Goal: Task Accomplishment & Management: Complete application form

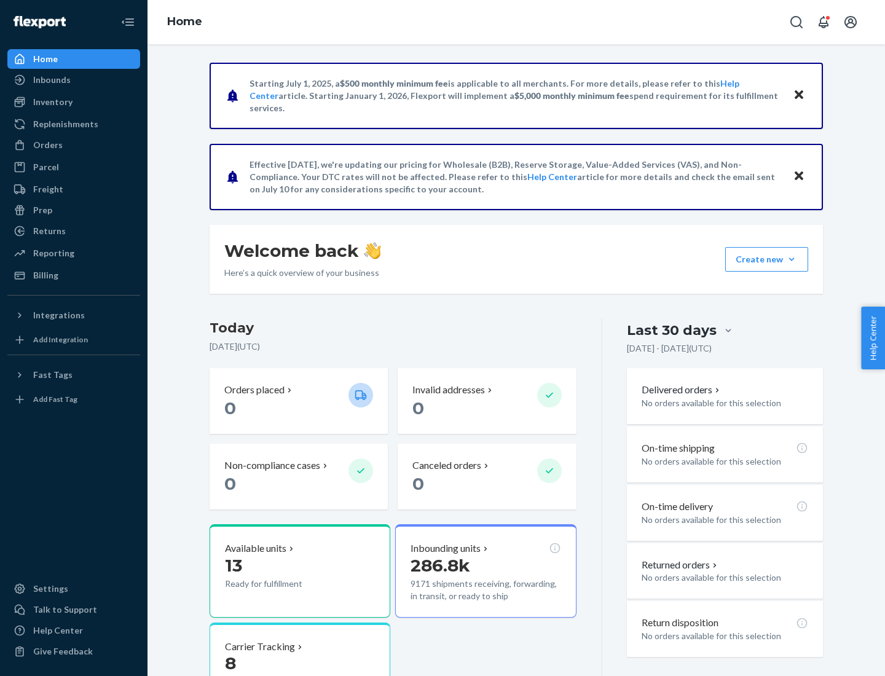
click at [791, 259] on button "Create new Create new inbound Create new order Create new product" at bounding box center [766, 259] width 83 height 25
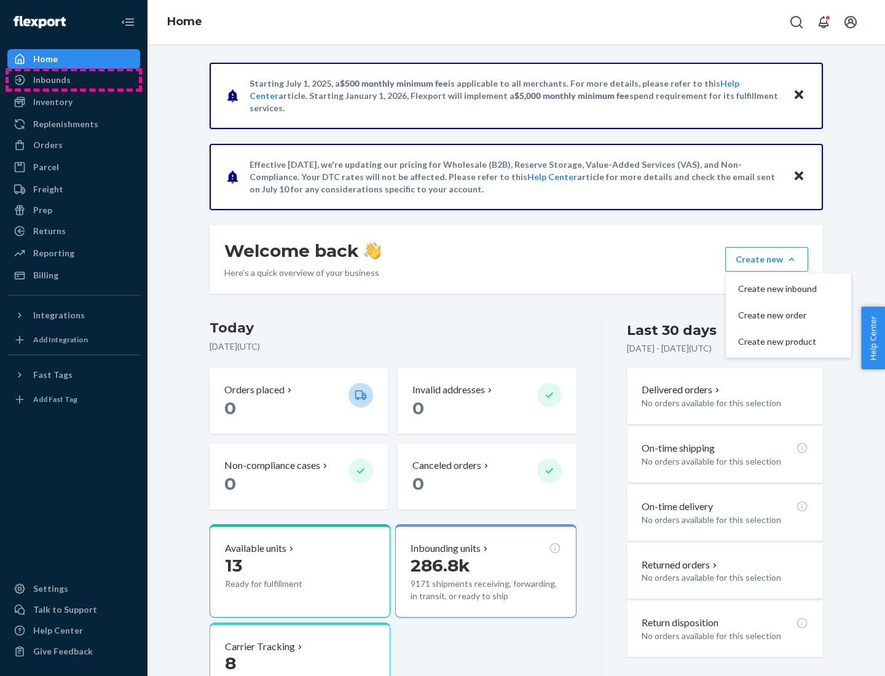
click at [74, 80] on div "Inbounds" at bounding box center [74, 79] width 130 height 17
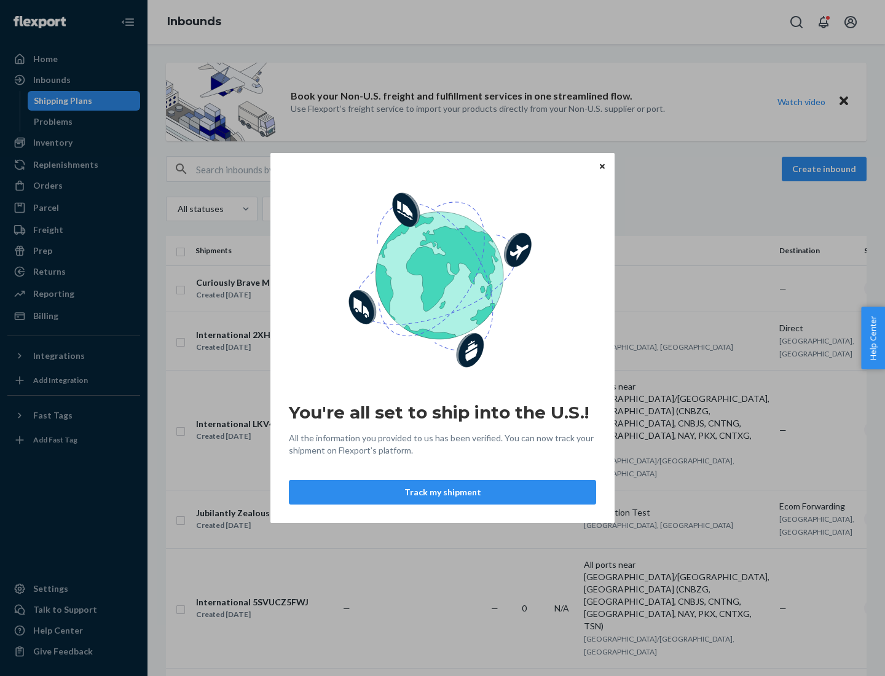
click at [74, 143] on div "You're all set to ship into the U.S.! All the information you provided to us ha…" at bounding box center [442, 338] width 885 height 676
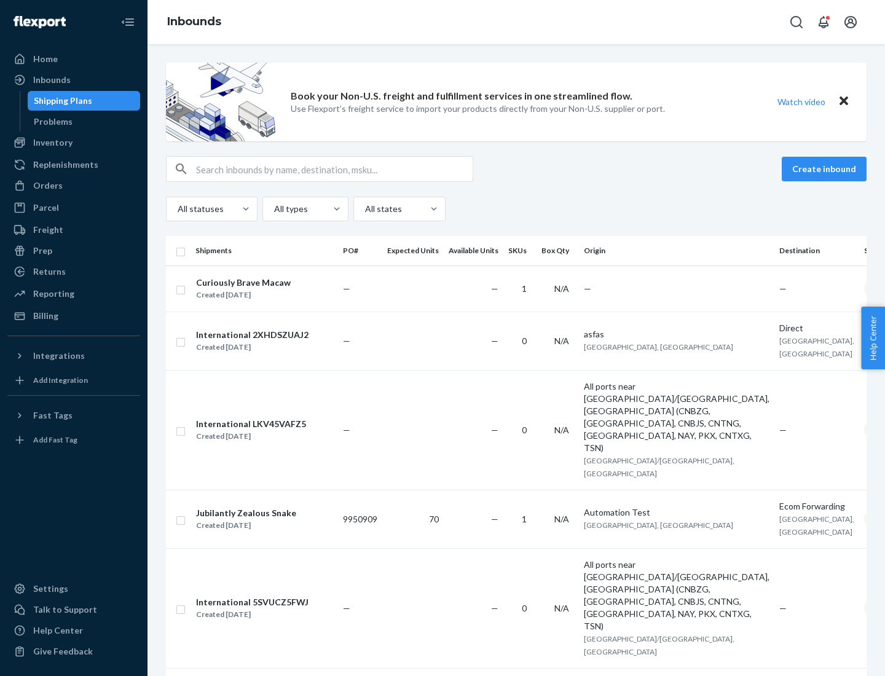
click at [516, 22] on div "Inbounds" at bounding box center [515, 22] width 737 height 44
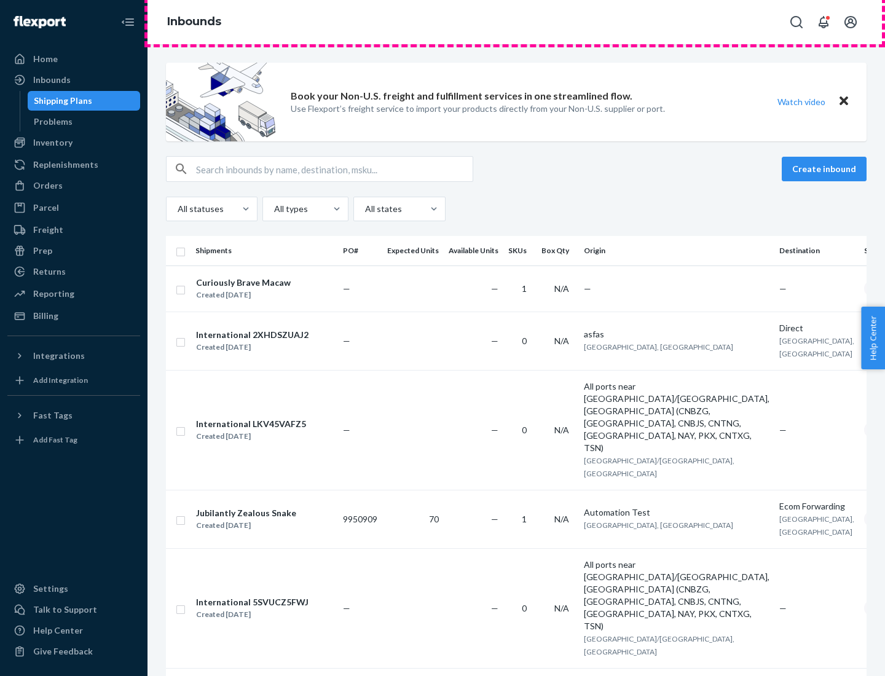
click at [516, 22] on div "Inbounds" at bounding box center [515, 22] width 737 height 44
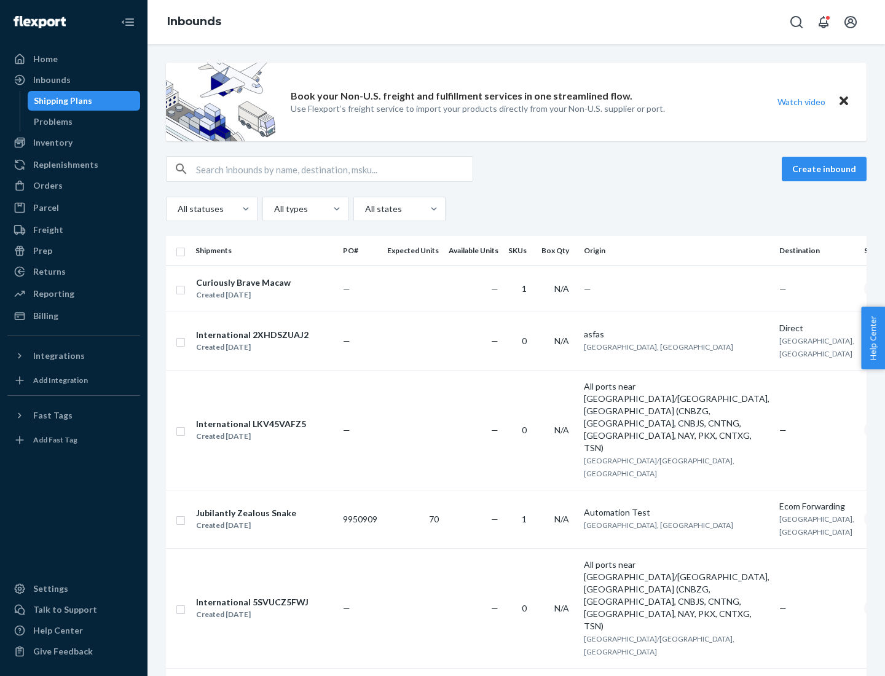
click at [516, 209] on div "All statuses All types All states" at bounding box center [516, 209] width 700 height 25
click at [61, 101] on div "Shipping Plans" at bounding box center [63, 101] width 58 height 12
click at [826, 169] on button "Create inbound" at bounding box center [823, 169] width 85 height 25
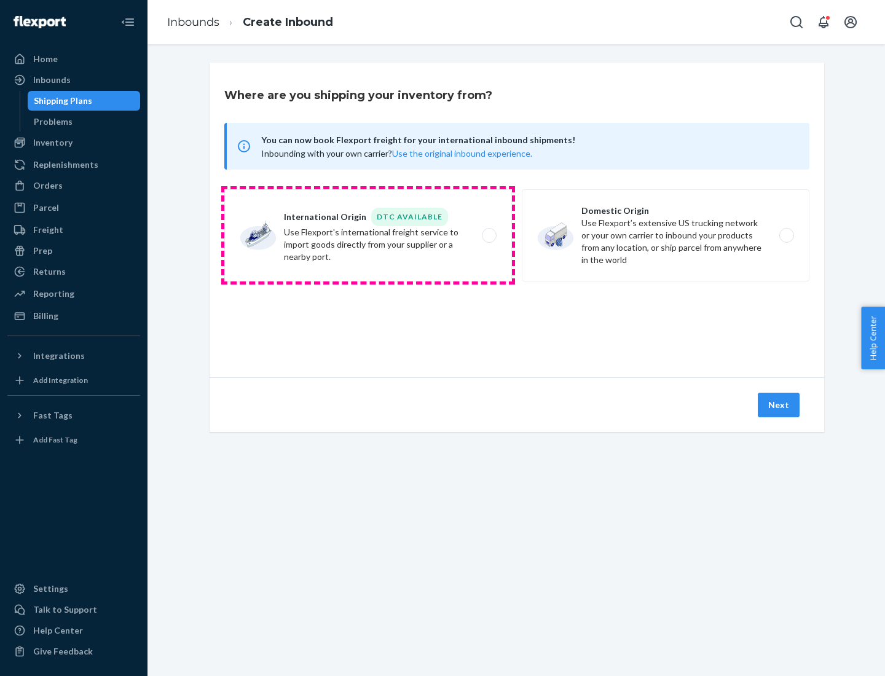
click at [368, 235] on label "International Origin DTC Available Use Flexport's international freight service…" at bounding box center [367, 235] width 287 height 92
click at [488, 235] on input "International Origin DTC Available Use Flexport's international freight service…" at bounding box center [492, 236] width 8 height 8
radio input "true"
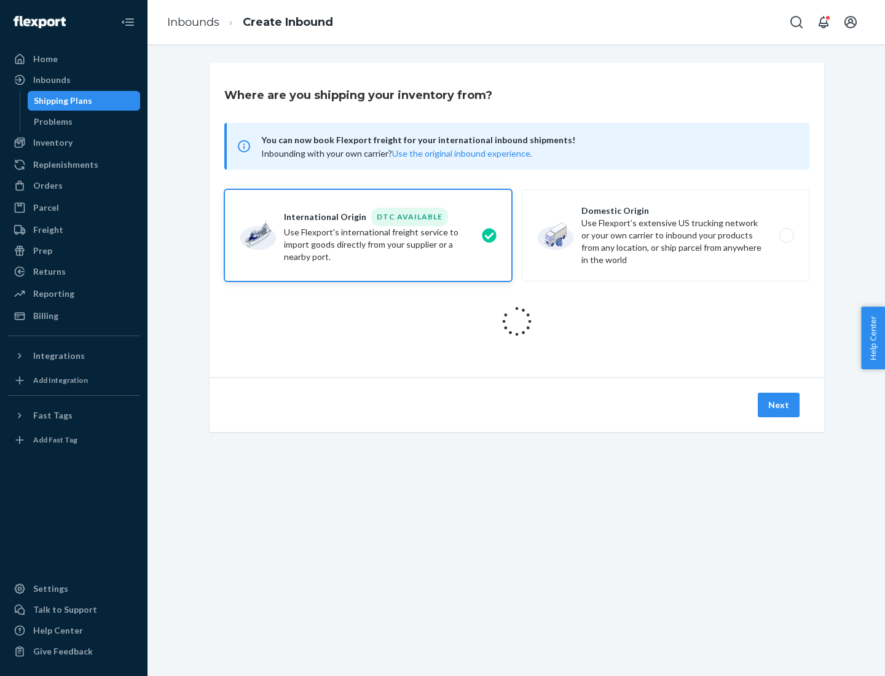
click at [517, 321] on icon at bounding box center [517, 321] width 36 height 36
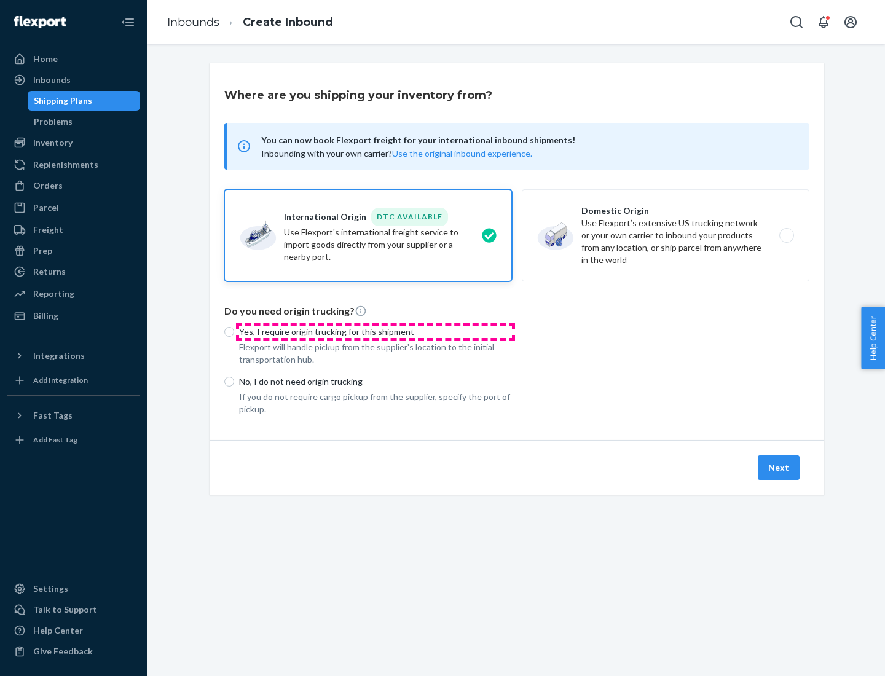
click at [375, 331] on p "Yes, I require origin trucking for this shipment" at bounding box center [375, 332] width 273 height 12
click at [234, 331] on input "Yes, I require origin trucking for this shipment" at bounding box center [229, 332] width 10 height 10
radio input "true"
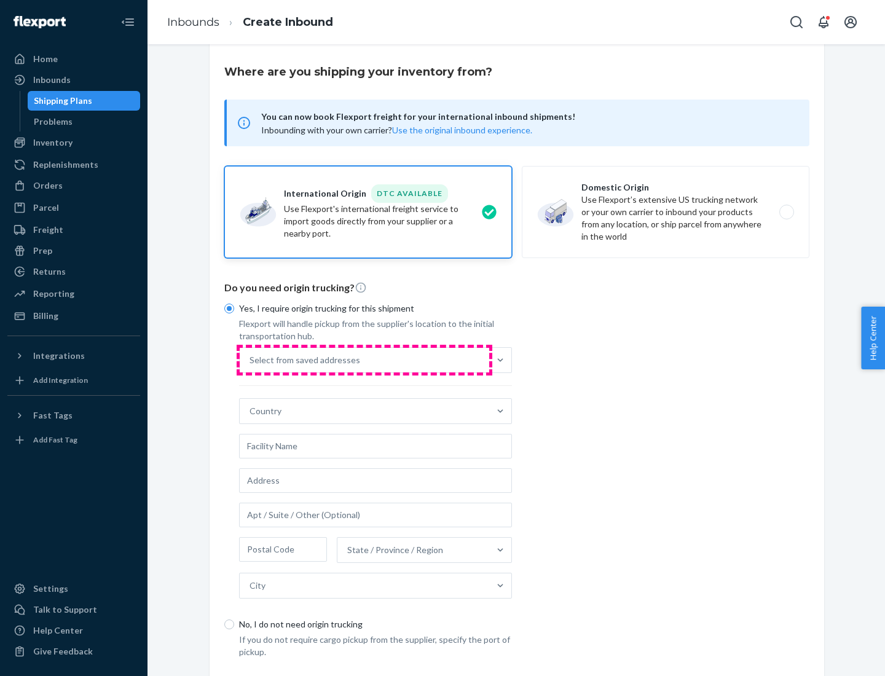
click at [364, 359] on div "Select from saved addresses" at bounding box center [364, 360] width 249 height 25
click at [251, 359] on input "Select from saved addresses" at bounding box center [249, 360] width 1 height 12
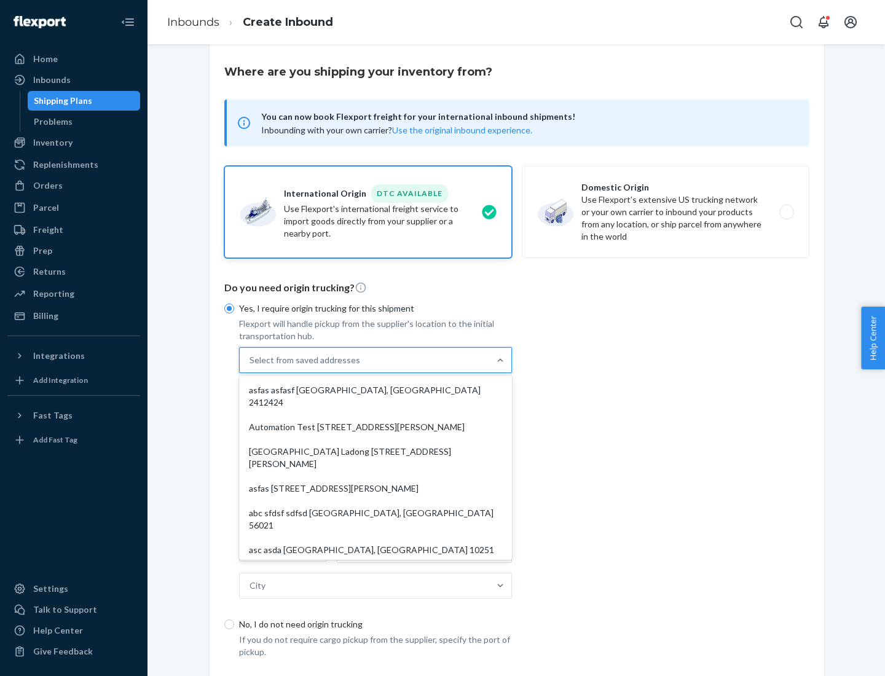
scroll to position [53, 0]
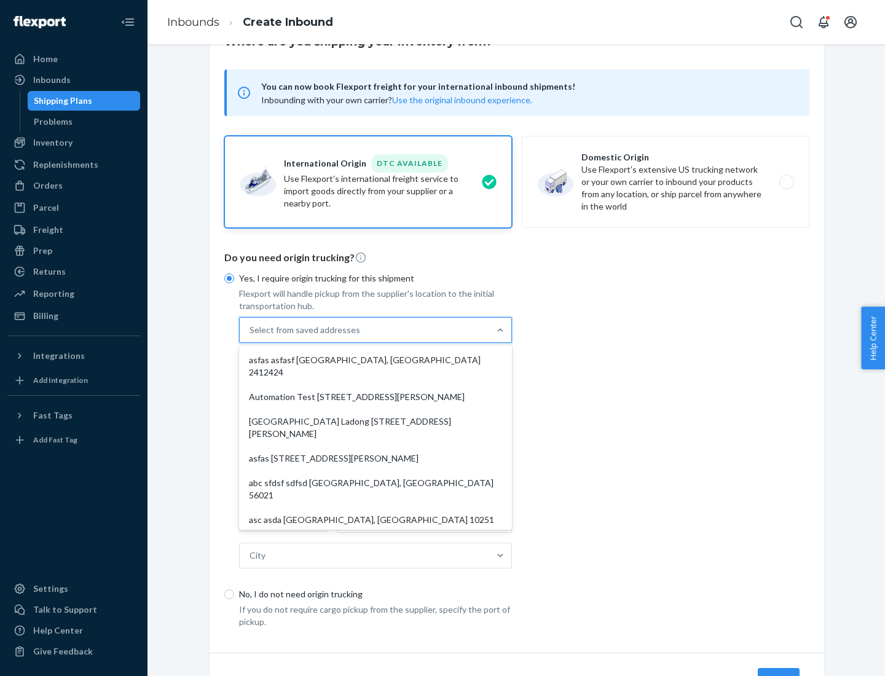
click at [375, 359] on div "asfas asfasf [GEOGRAPHIC_DATA], [GEOGRAPHIC_DATA] 2412424" at bounding box center [375, 366] width 268 height 37
click at [251, 336] on input "option asfas asfasf [GEOGRAPHIC_DATA], [GEOGRAPHIC_DATA] 2412424 focused, 1 of …" at bounding box center [249, 330] width 1 height 12
type input "asfas"
type input "asfasf"
type input "2412424"
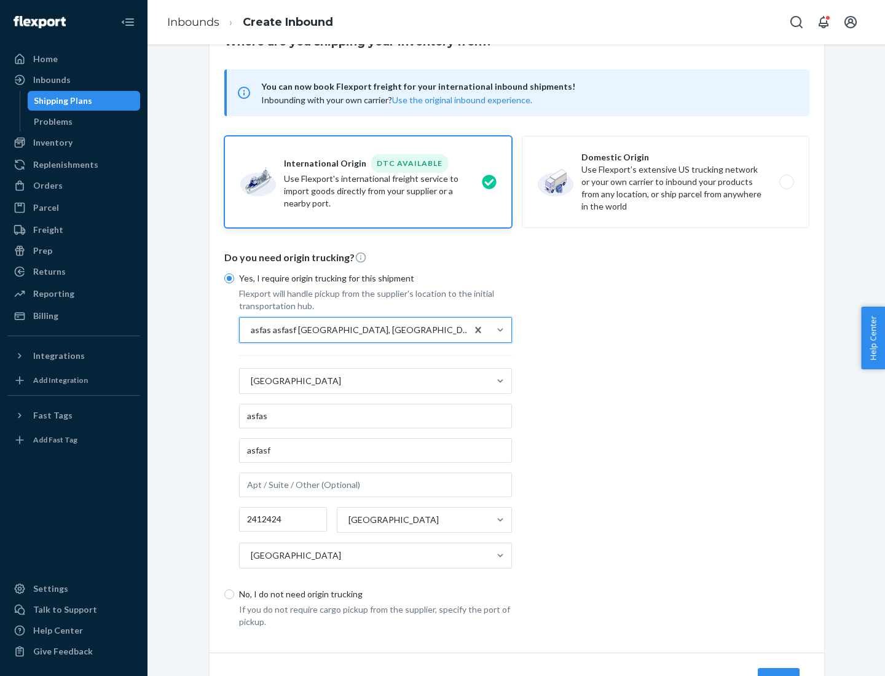
scroll to position [114, 0]
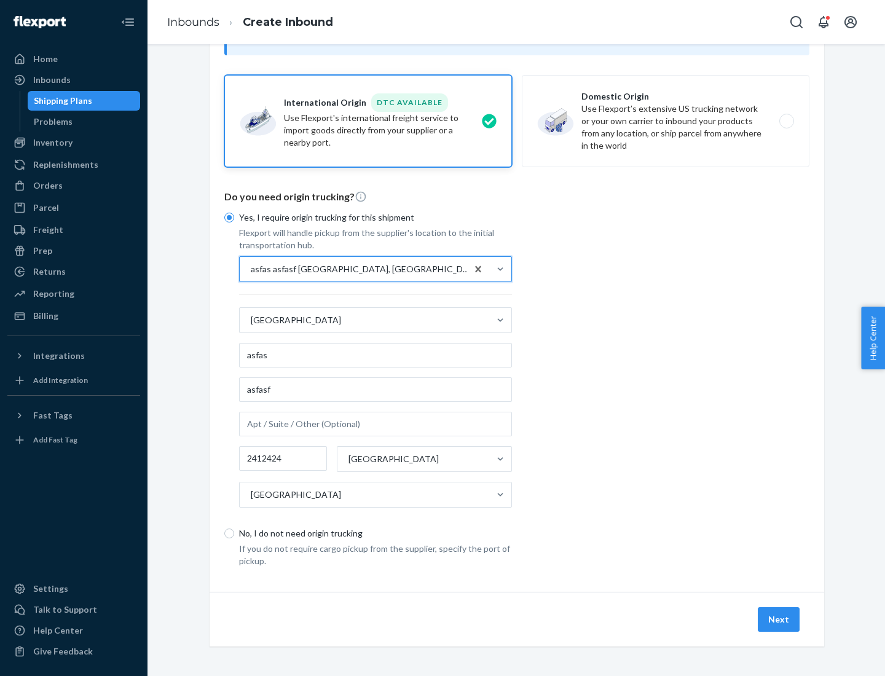
click at [779, 619] on button "Next" at bounding box center [778, 619] width 42 height 25
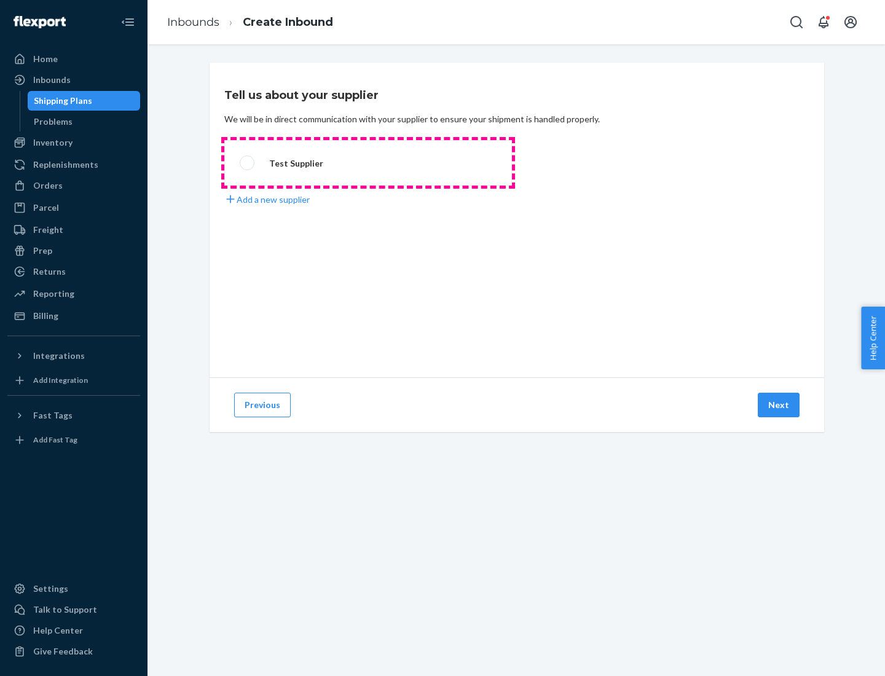
click at [368, 163] on label "Test Supplier" at bounding box center [367, 162] width 287 height 45
click at [248, 163] on input "Test Supplier" at bounding box center [244, 163] width 8 height 8
radio input "true"
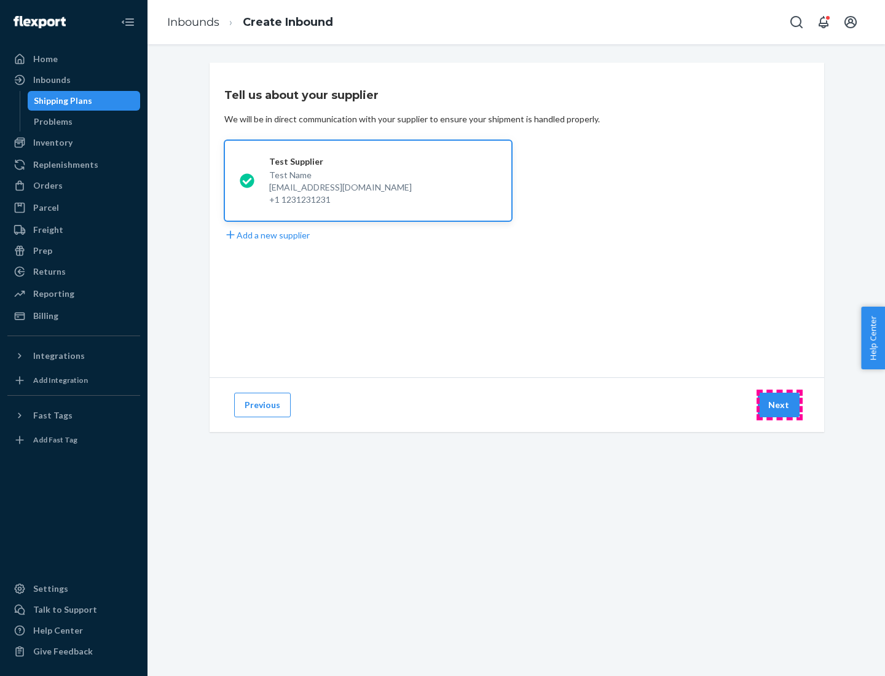
click at [779, 405] on button "Next" at bounding box center [778, 405] width 42 height 25
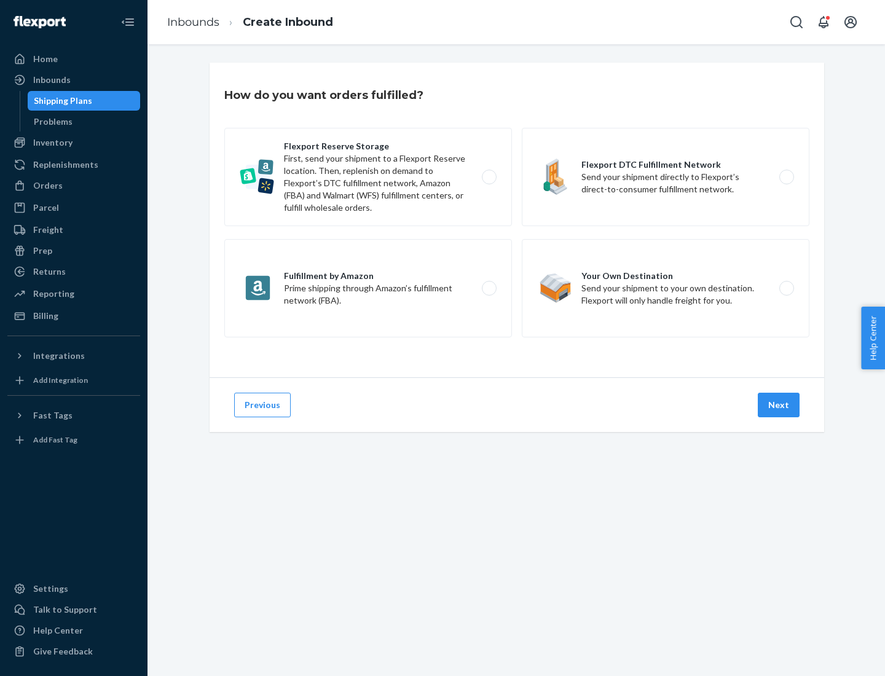
click at [368, 288] on label "Fulfillment by Amazon Prime shipping through Amazon’s fulfillment network (FBA)." at bounding box center [367, 288] width 287 height 98
click at [488, 288] on input "Fulfillment by Amazon Prime shipping through Amazon’s fulfillment network (FBA)." at bounding box center [492, 288] width 8 height 8
radio input "true"
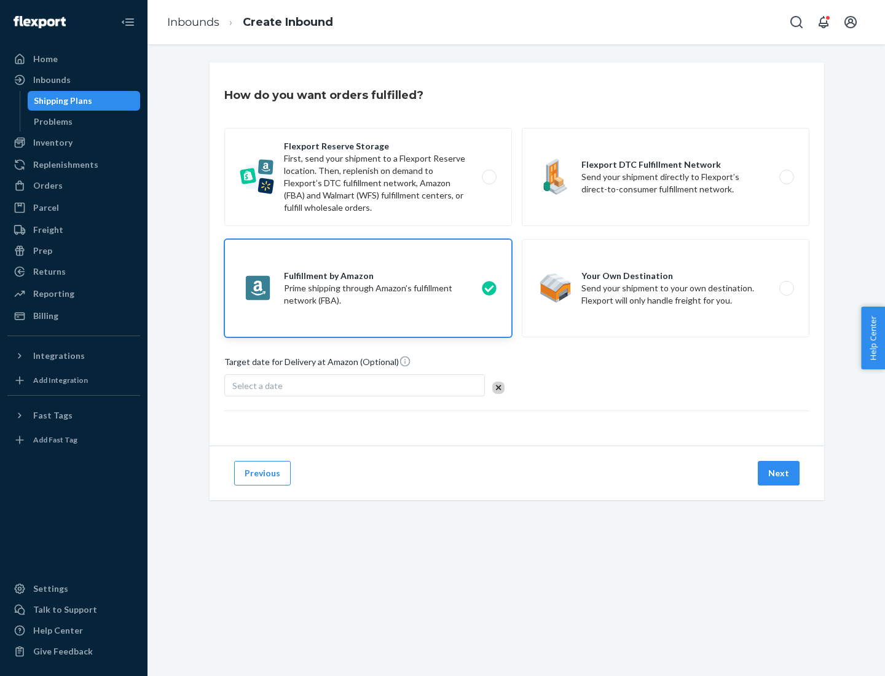
click at [779, 473] on button "Next" at bounding box center [778, 473] width 42 height 25
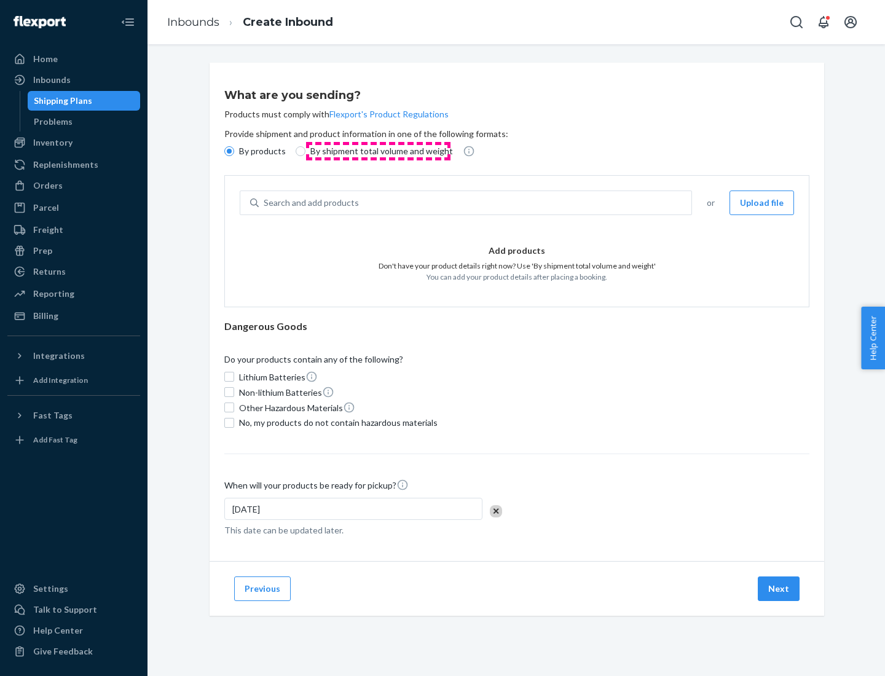
click at [378, 151] on p "By shipment total volume and weight" at bounding box center [381, 151] width 143 height 12
click at [305, 151] on input "By shipment total volume and weight" at bounding box center [300, 151] width 10 height 10
radio input "true"
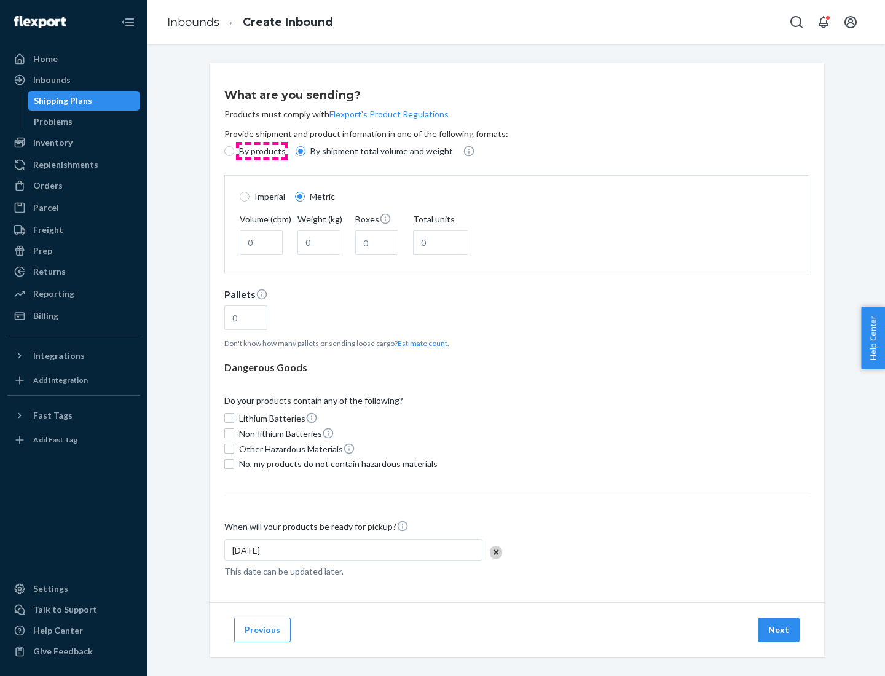
click at [261, 151] on p "By products" at bounding box center [262, 151] width 47 height 12
click at [234, 151] on input "By products" at bounding box center [229, 151] width 10 height 10
radio input "true"
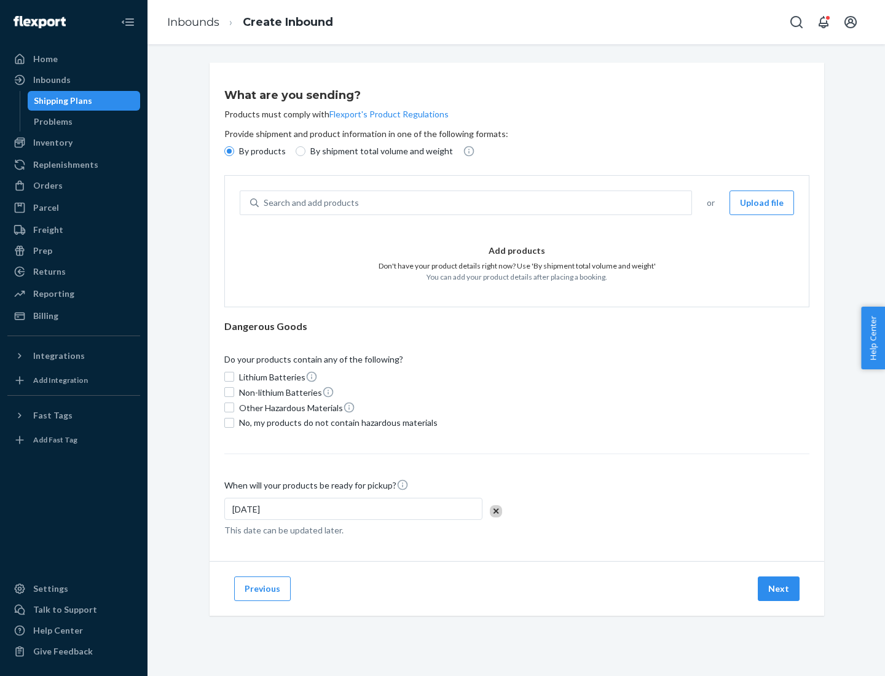
click at [475, 203] on div "Search and add products" at bounding box center [475, 203] width 432 height 22
click at [265, 203] on input "Search and add products" at bounding box center [264, 203] width 1 height 12
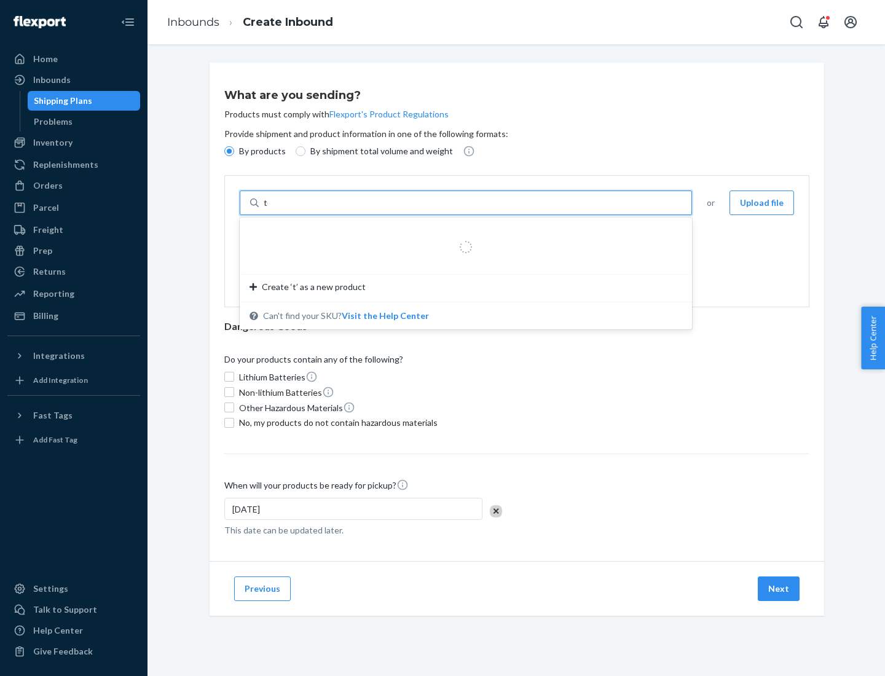
type input "test"
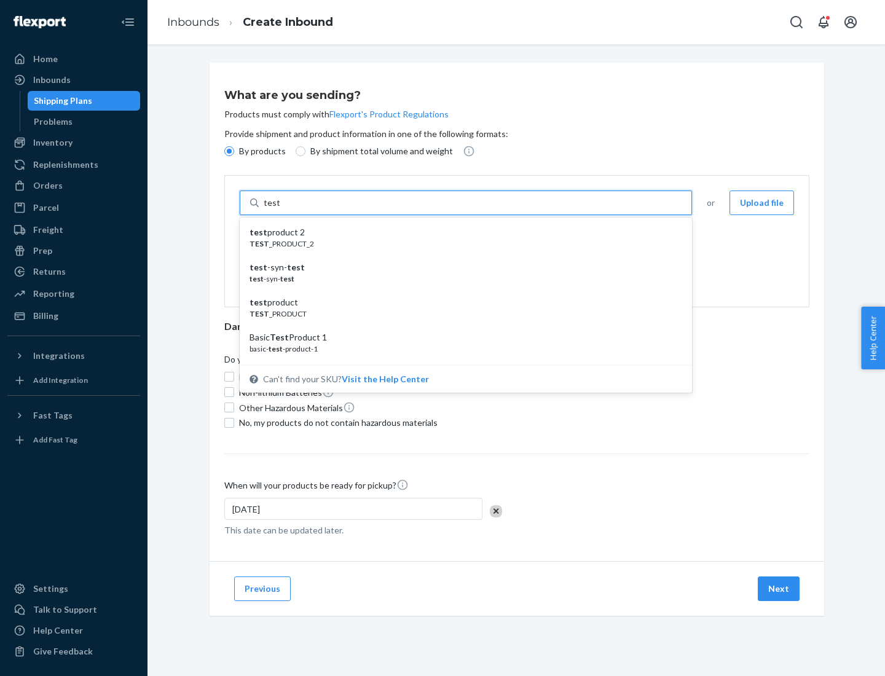
click at [461, 232] on div "test product 2" at bounding box center [460, 232] width 423 height 12
click at [279, 209] on input "test" at bounding box center [272, 203] width 16 height 12
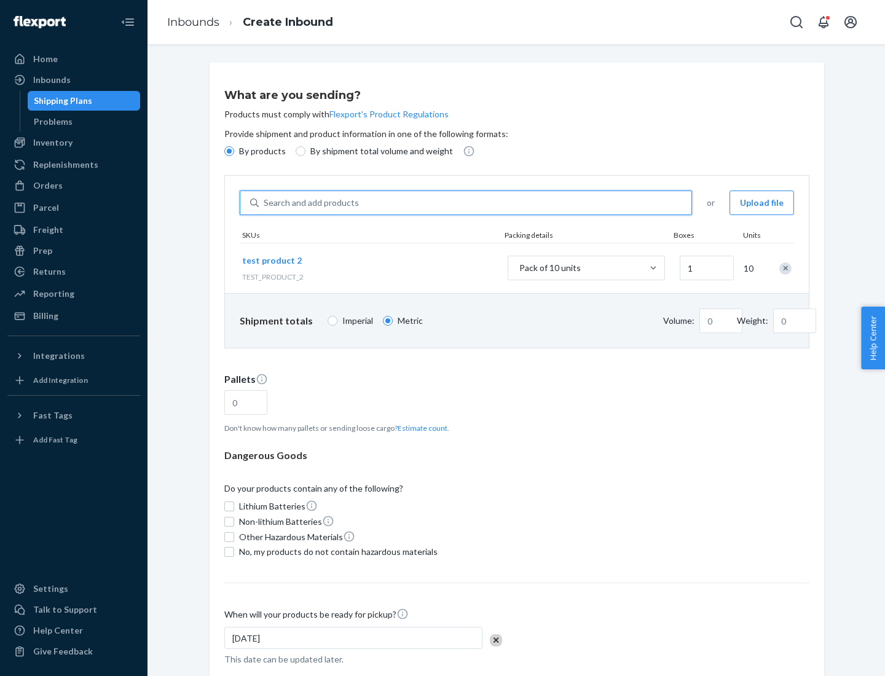
type input "0.02"
type input "22.23"
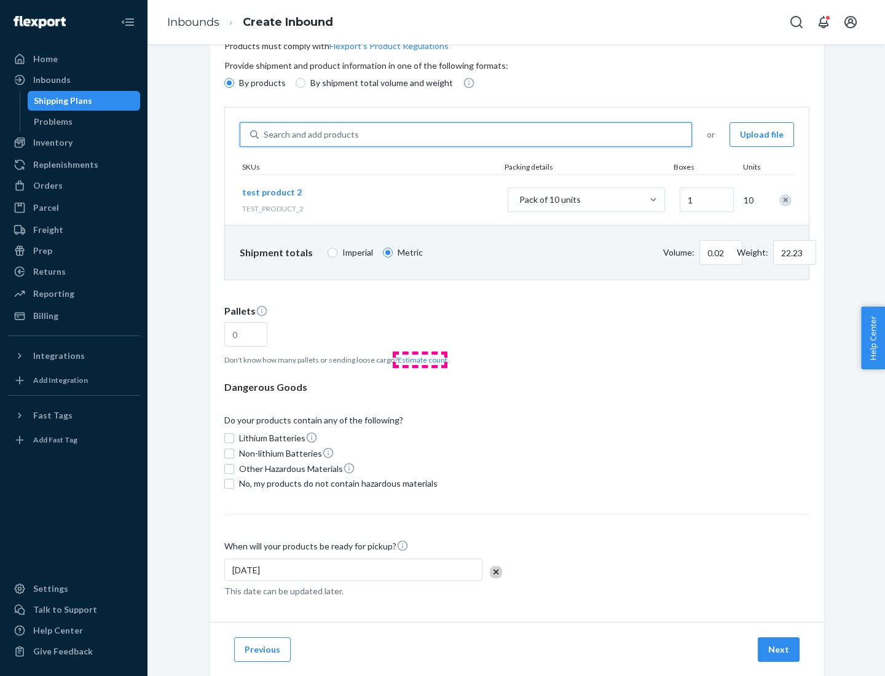
click at [420, 359] on button "Estimate count" at bounding box center [422, 359] width 50 height 10
type input "1"
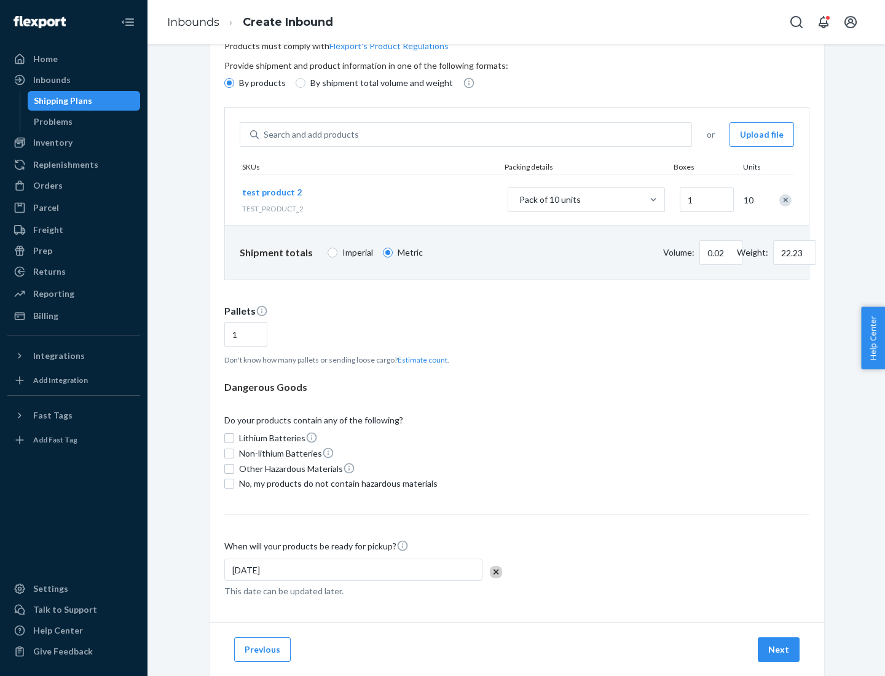
scroll to position [98, 0]
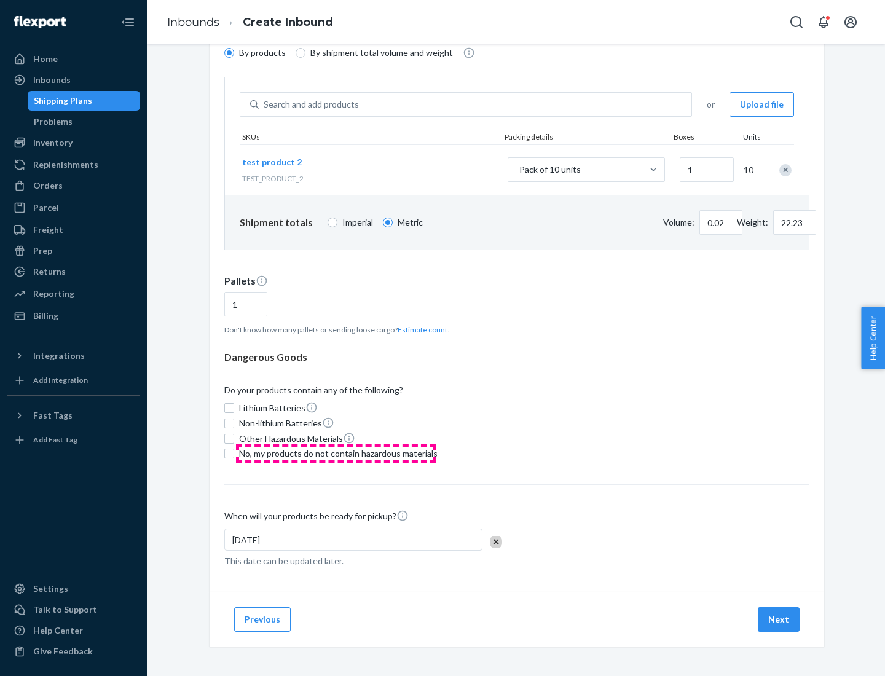
click at [336, 453] on span "No, my products do not contain hazardous materials" at bounding box center [338, 453] width 198 height 12
click at [234, 453] on input "No, my products do not contain hazardous materials" at bounding box center [229, 453] width 10 height 10
checkbox input "true"
click at [779, 619] on button "Next" at bounding box center [778, 619] width 42 height 25
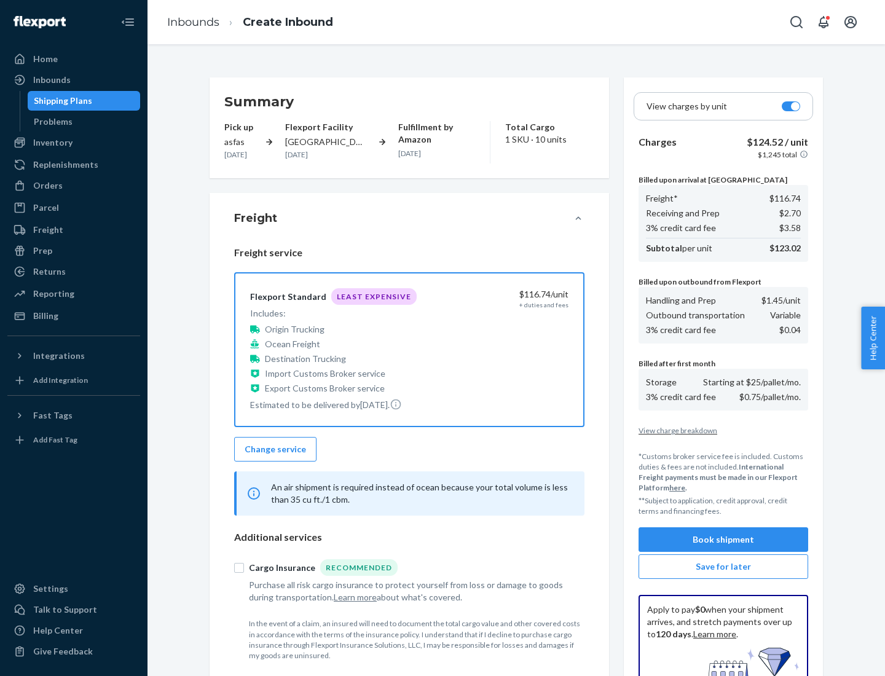
scroll to position [179, 0]
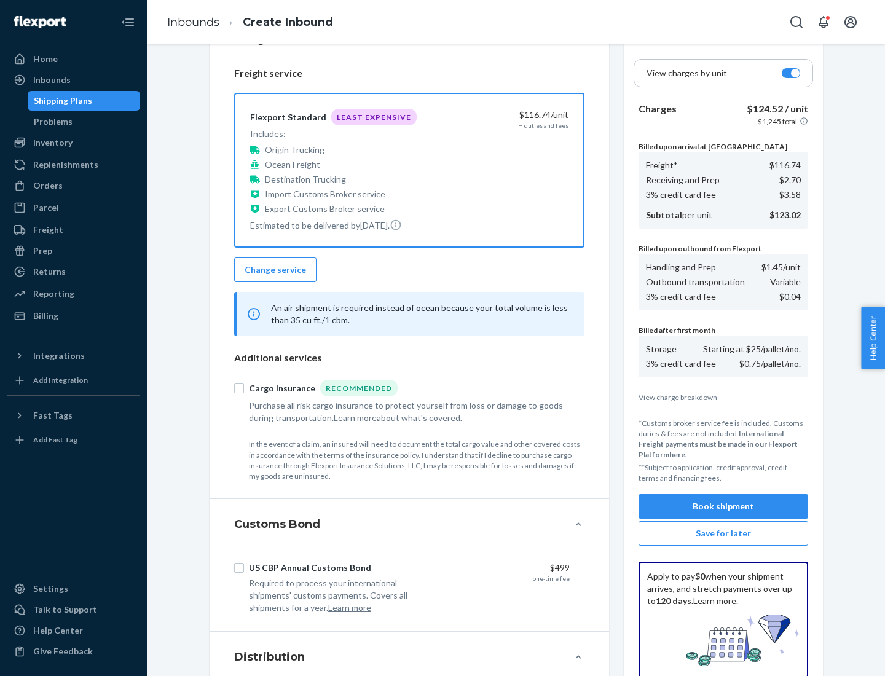
click at [723, 506] on button "Book shipment" at bounding box center [723, 506] width 170 height 25
